Goal: Task Accomplishment & Management: Manage account settings

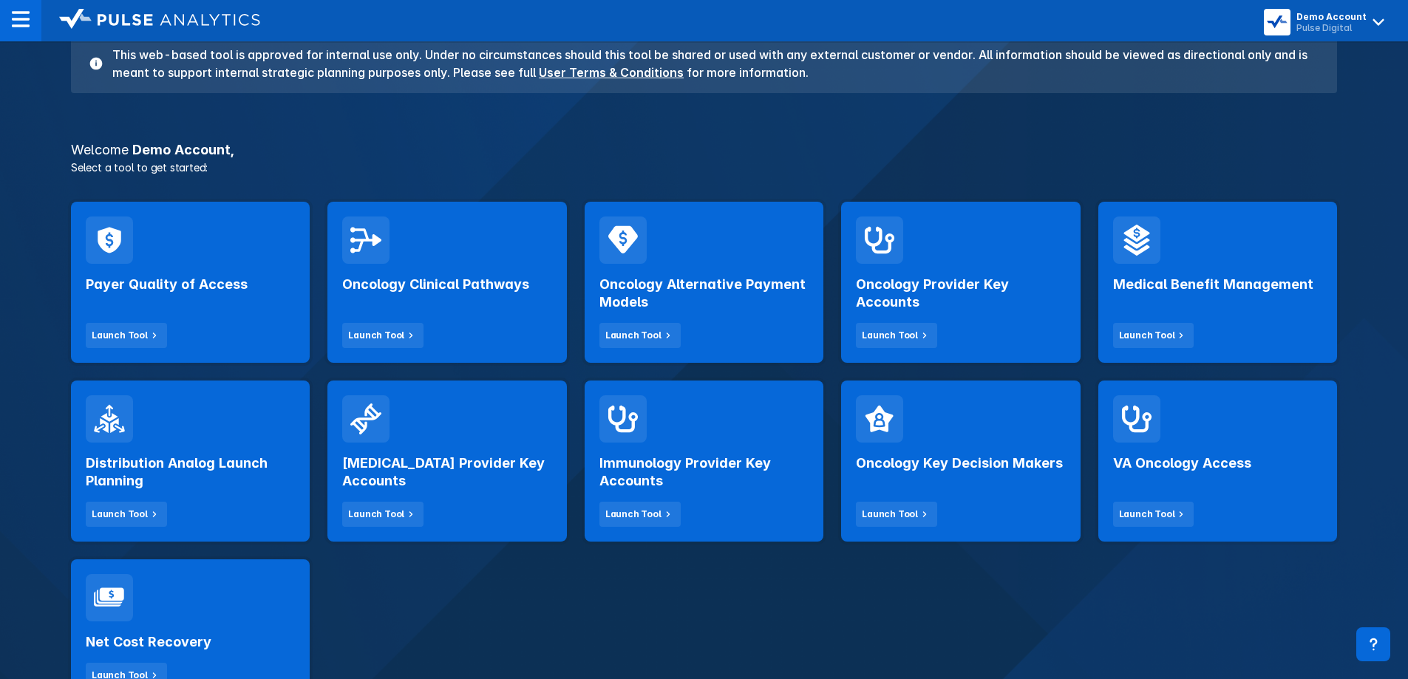
scroll to position [74, 0]
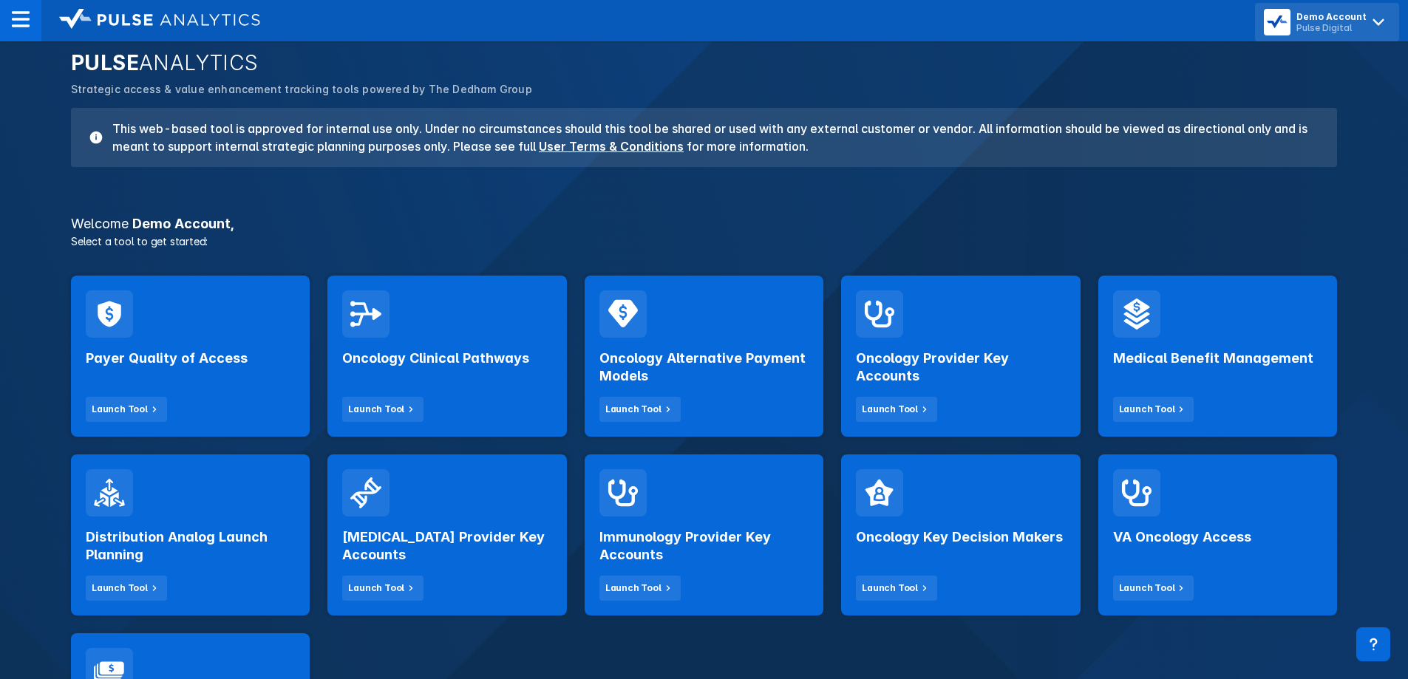
click at [1348, 24] on div "Pulse Digital" at bounding box center [1331, 27] width 70 height 11
click at [1341, 57] on button "Logout" at bounding box center [1328, 62] width 132 height 30
